Goal: Information Seeking & Learning: Learn about a topic

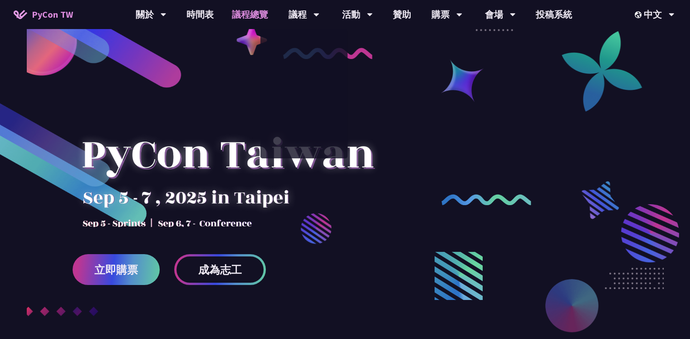
click at [252, 10] on link "議程總覽" at bounding box center [250, 14] width 54 height 29
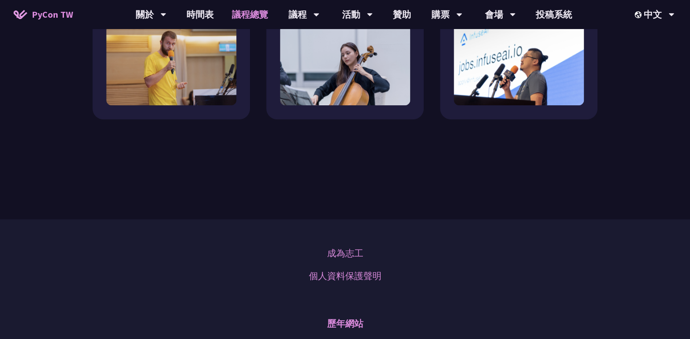
scroll to position [771, 0]
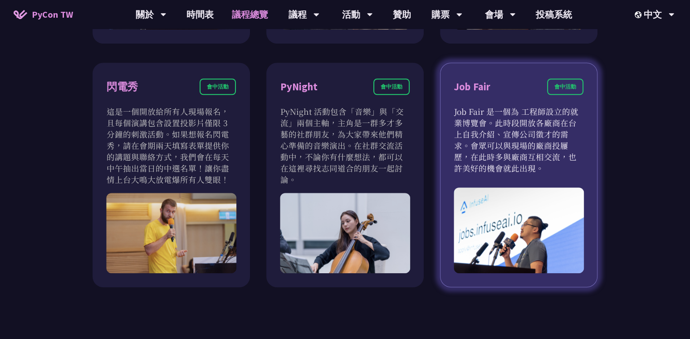
click at [573, 167] on p "Job Fair 是一個為 工程師設立的就業博覽會。此時段開放各廠商在台上自我介紹、宣傳公司徵才的需求。會眾可以與現場的廠商投屨歷，在此時多與廠商互相交流，也…" at bounding box center [518, 140] width 129 height 68
click at [564, 142] on p "Job Fair 是一個為 工程師設立的就業博覽會。此時段開放各廠商在台上自我介紹、宣傳公司徵才的需求。會眾可以與現場的廠商投屨歷，在此時多與廠商互相交流，也…" at bounding box center [518, 140] width 129 height 68
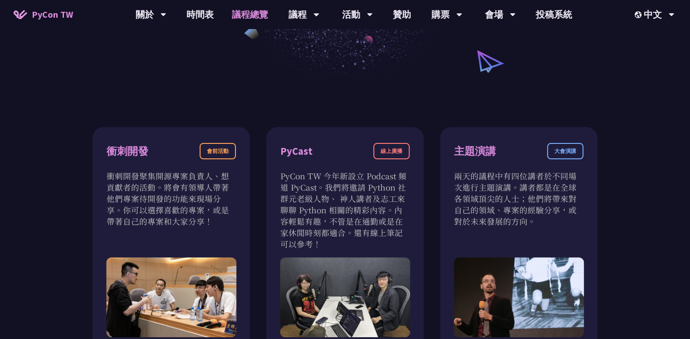
scroll to position [0, 0]
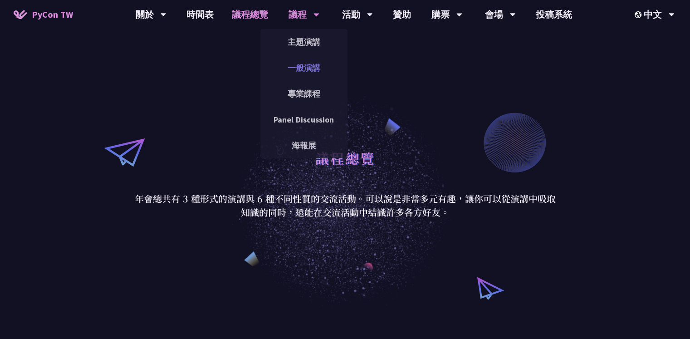
click at [310, 63] on link "一般演講" at bounding box center [303, 67] width 87 height 21
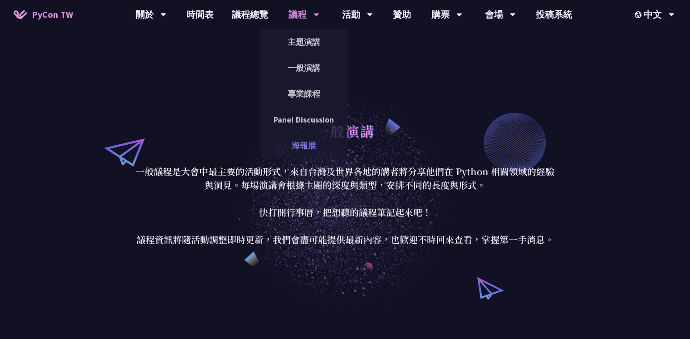
click at [315, 147] on link "海報展" at bounding box center [303, 145] width 87 height 21
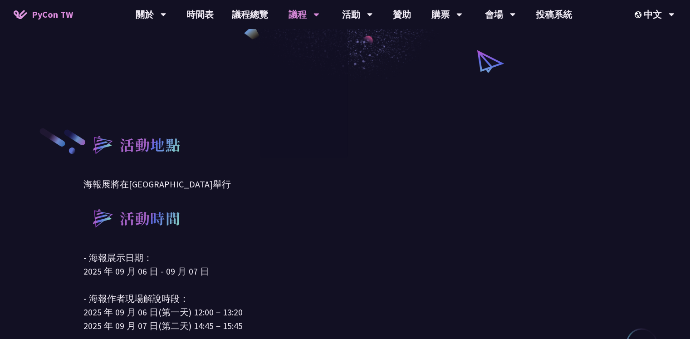
scroll to position [136, 0]
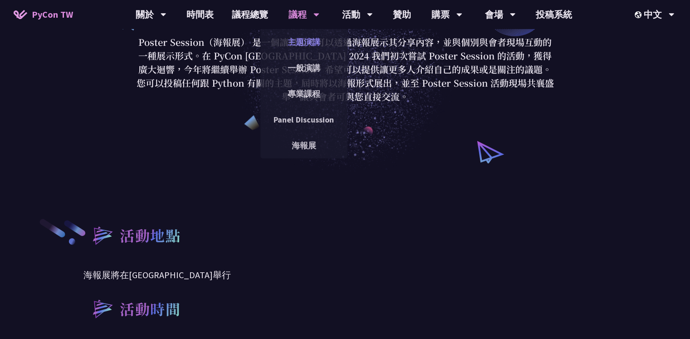
click at [316, 37] on link "主題演講" at bounding box center [303, 41] width 87 height 21
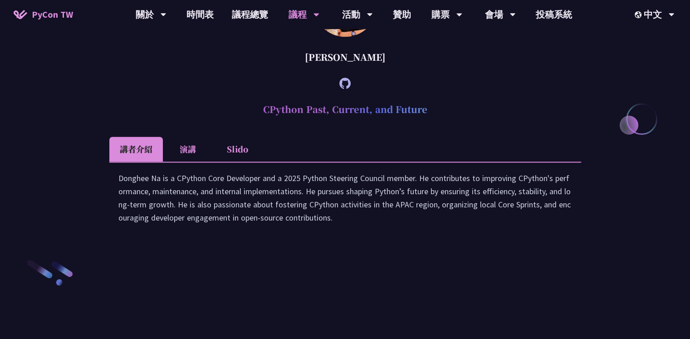
scroll to position [1225, 0]
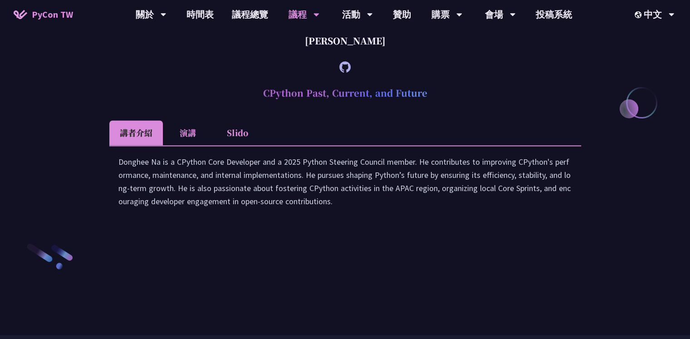
click at [185, 145] on li "演講" at bounding box center [188, 132] width 50 height 25
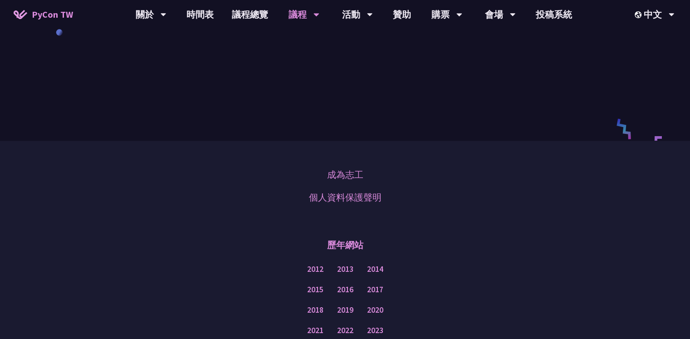
scroll to position [1361, 0]
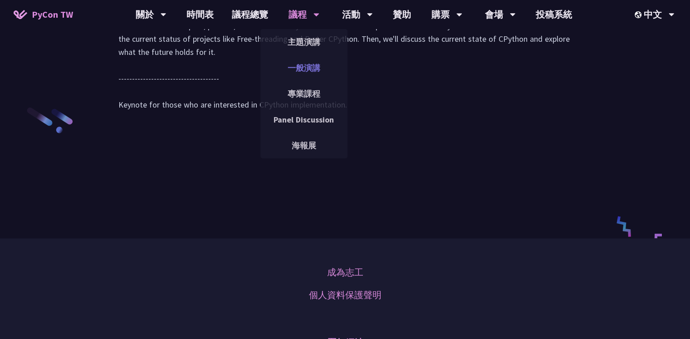
click at [304, 68] on link "一般演講" at bounding box center [303, 67] width 87 height 21
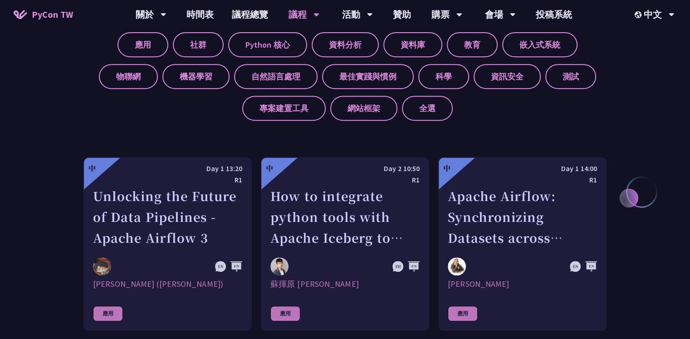
scroll to position [363, 0]
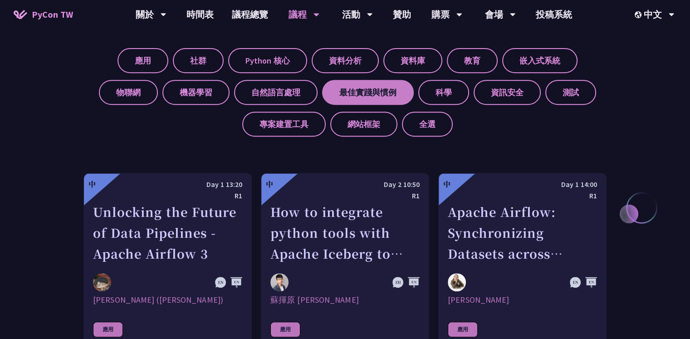
click at [379, 93] on label "最佳實踐與慣例" at bounding box center [368, 92] width 92 height 25
click at [0, 0] on input "最佳實踐與慣例" at bounding box center [0, 0] width 0 height 0
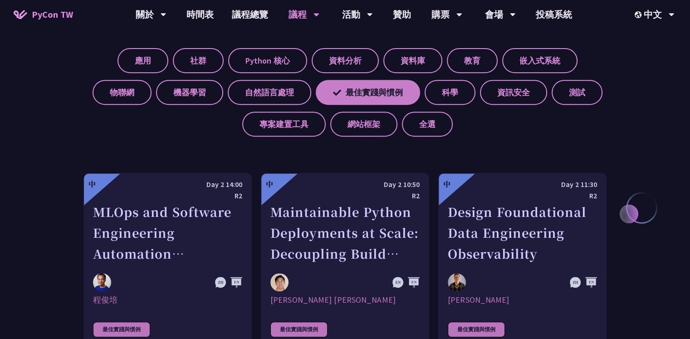
click at [377, 95] on label "最佳實踐與慣例" at bounding box center [368, 92] width 104 height 25
click at [0, 0] on input "最佳實踐與慣例" at bounding box center [0, 0] width 0 height 0
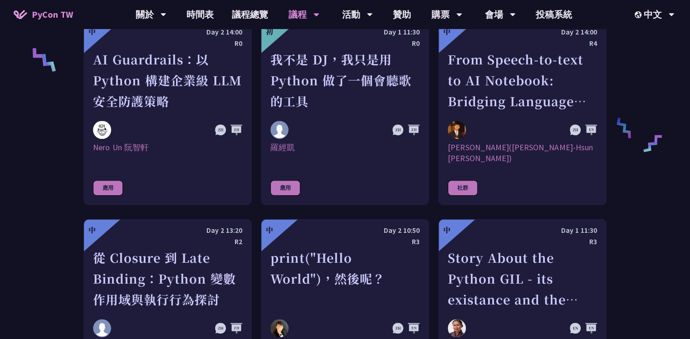
scroll to position [816, 0]
